Goal: Task Accomplishment & Management: Manage account settings

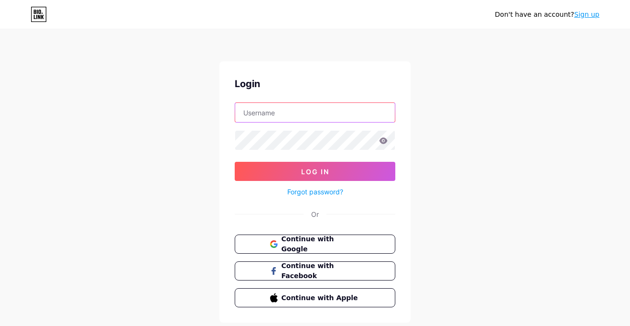
type input "ethosmuslim@gmail.com"
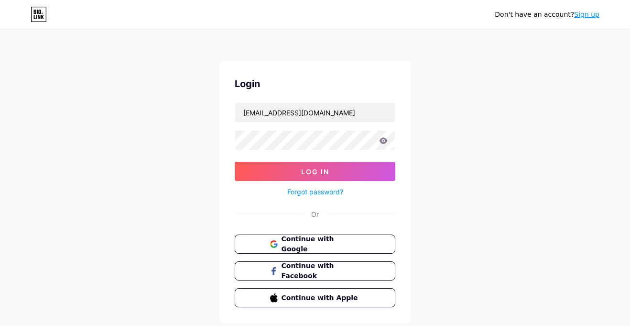
click at [383, 143] on icon at bounding box center [384, 140] width 8 height 6
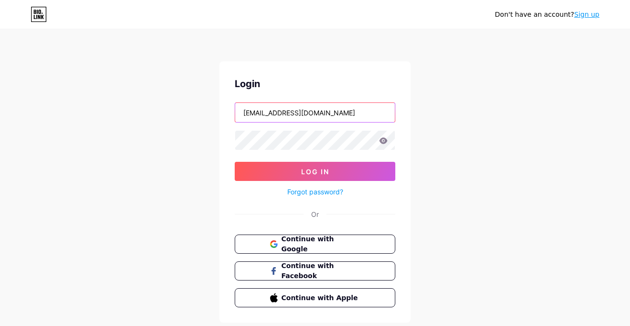
click at [342, 114] on input "ethosmuslim@gmail.com" at bounding box center [315, 112] width 160 height 19
type input "andi95.budiman@gmail.com"
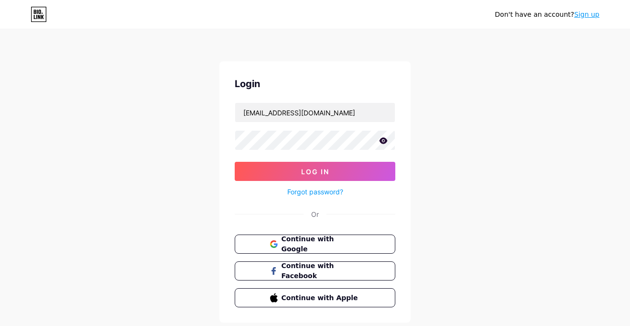
click at [382, 141] on icon at bounding box center [383, 140] width 9 height 7
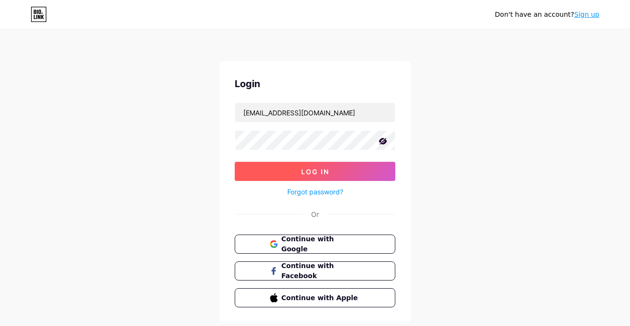
click at [325, 167] on span "Log In" at bounding box center [315, 171] width 28 height 8
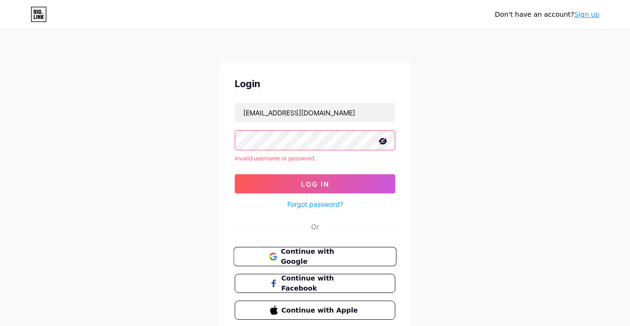
click at [285, 258] on span "Continue with Google" at bounding box center [321, 256] width 80 height 21
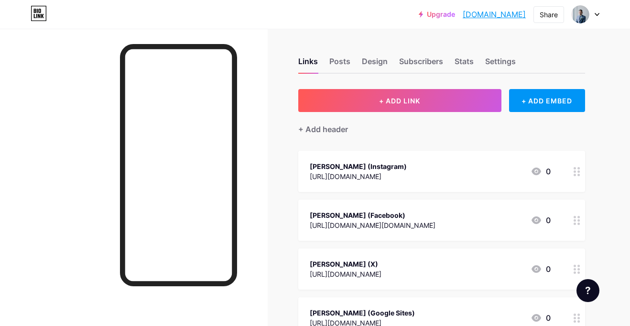
click at [599, 13] on icon at bounding box center [597, 14] width 5 height 3
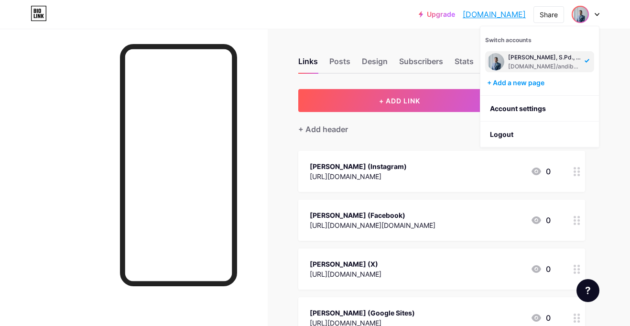
click at [345, 79] on div "Links Posts Design Subscribers Stats Settings + ADD LINK + ADD EMBED + Add head…" at bounding box center [312, 239] width 625 height 421
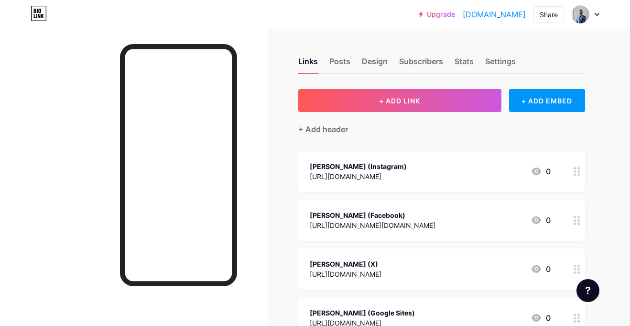
click at [473, 13] on link "[DOMAIN_NAME]" at bounding box center [494, 14] width 63 height 11
click at [549, 19] on div "Share" at bounding box center [549, 15] width 18 height 10
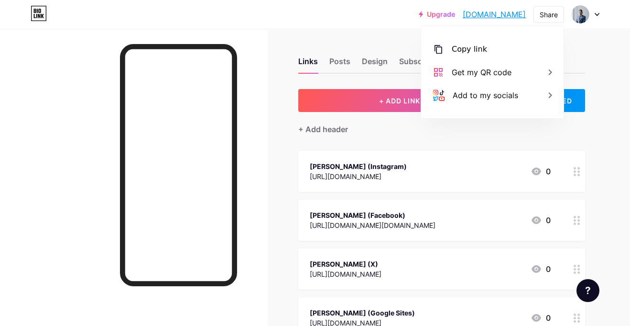
click at [603, 39] on div "Links Posts Design Subscribers Stats Settings + ADD LINK + ADD EMBED + Add head…" at bounding box center [312, 239] width 625 height 421
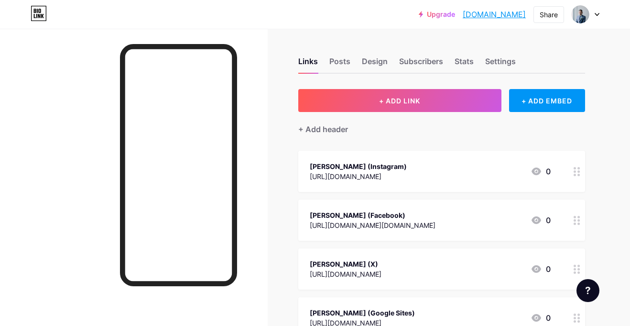
click at [598, 17] on div at bounding box center [586, 14] width 28 height 17
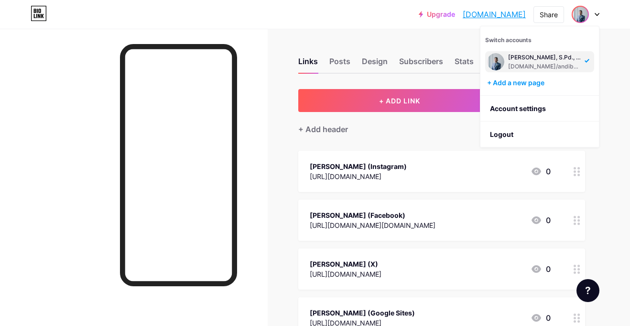
click at [550, 67] on div "[DOMAIN_NAME]/andibudiman" at bounding box center [545, 67] width 74 height 8
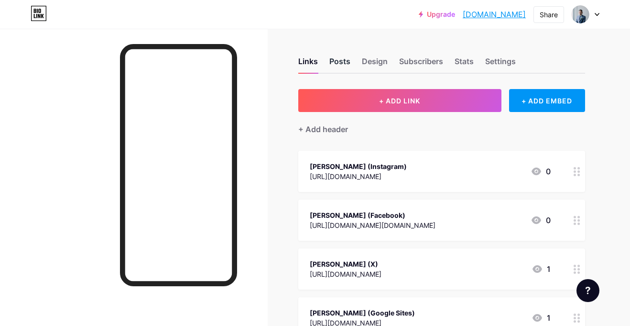
click at [350, 70] on div "Posts" at bounding box center [339, 63] width 21 height 17
click at [369, 65] on div "Design" at bounding box center [375, 63] width 26 height 17
click at [419, 61] on div "Subscribers" at bounding box center [421, 63] width 44 height 17
click at [497, 61] on div "Settings" at bounding box center [500, 63] width 31 height 17
click at [292, 62] on div "Links Posts Design Subscribers Stats Settings + ADD LINK + ADD EMBED + Add head…" at bounding box center [312, 239] width 625 height 421
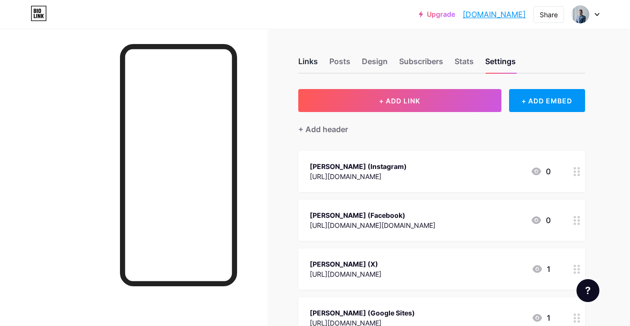
click at [311, 62] on div "Links" at bounding box center [308, 63] width 20 height 17
click at [341, 63] on div "Posts" at bounding box center [339, 63] width 21 height 17
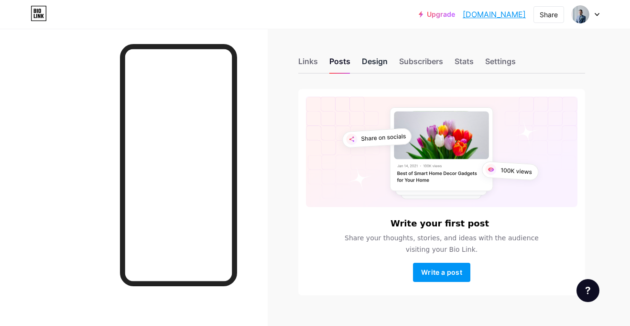
click at [367, 63] on div "Design" at bounding box center [375, 63] width 26 height 17
click at [417, 63] on div "Subscribers" at bounding box center [421, 63] width 44 height 17
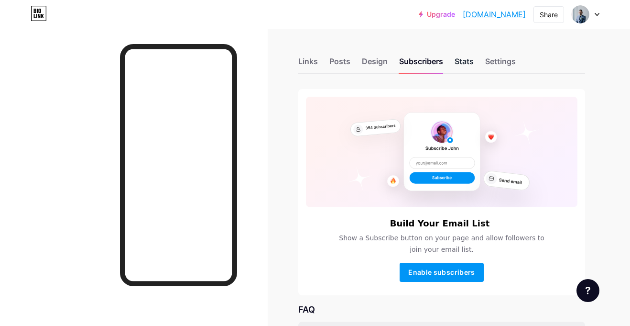
click at [467, 62] on div "Stats" at bounding box center [464, 63] width 19 height 17
click at [604, 52] on div "Links Posts Design Subscribers Stats Settings Build Your Email List Show a Subs…" at bounding box center [312, 243] width 625 height 428
